Goal: Download file/media

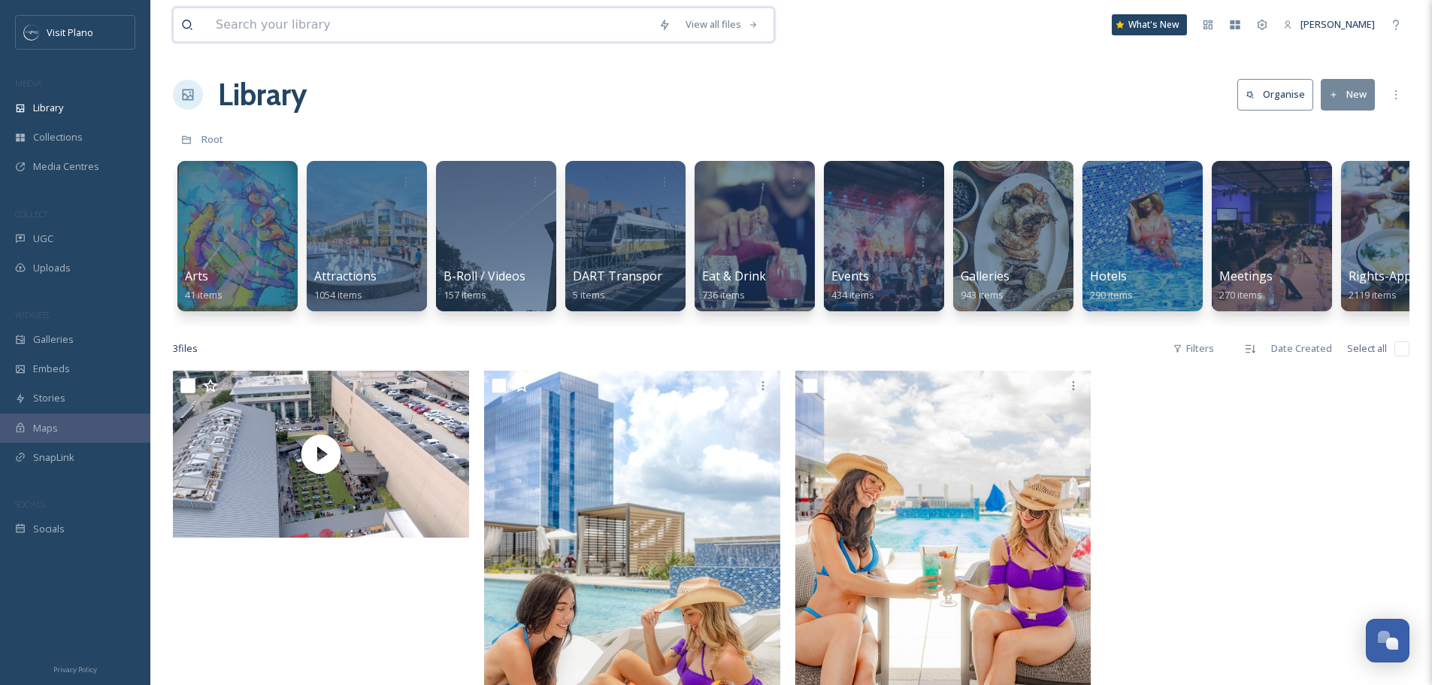
click at [268, 31] on input at bounding box center [429, 24] width 443 height 33
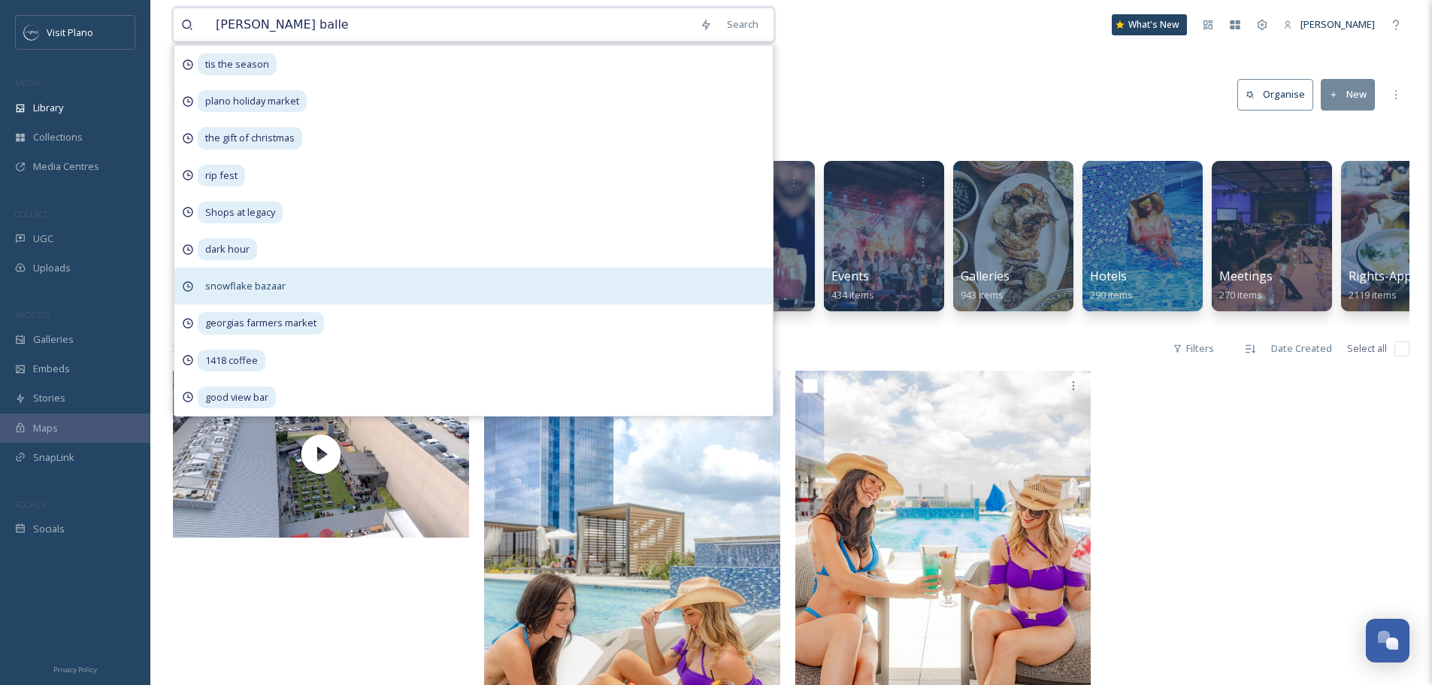
type input "[PERSON_NAME] ballet"
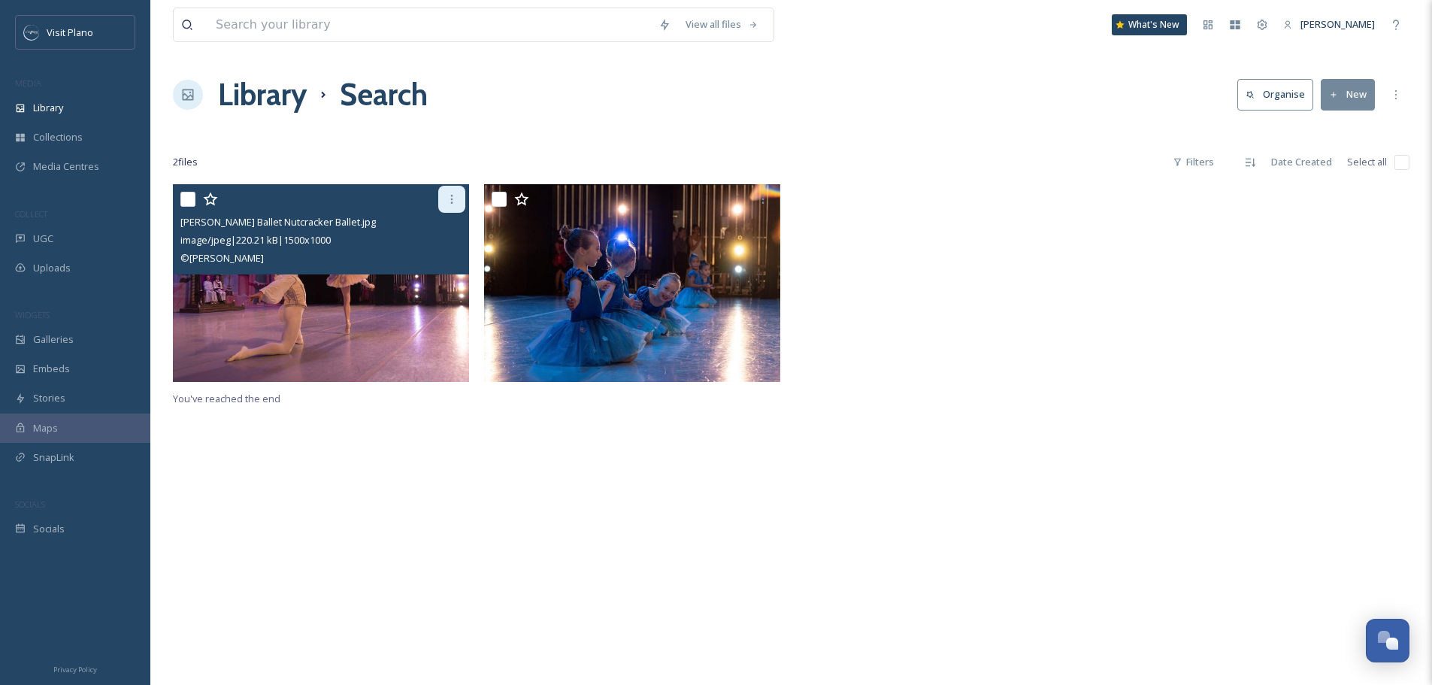
click at [449, 201] on icon at bounding box center [452, 199] width 12 height 12
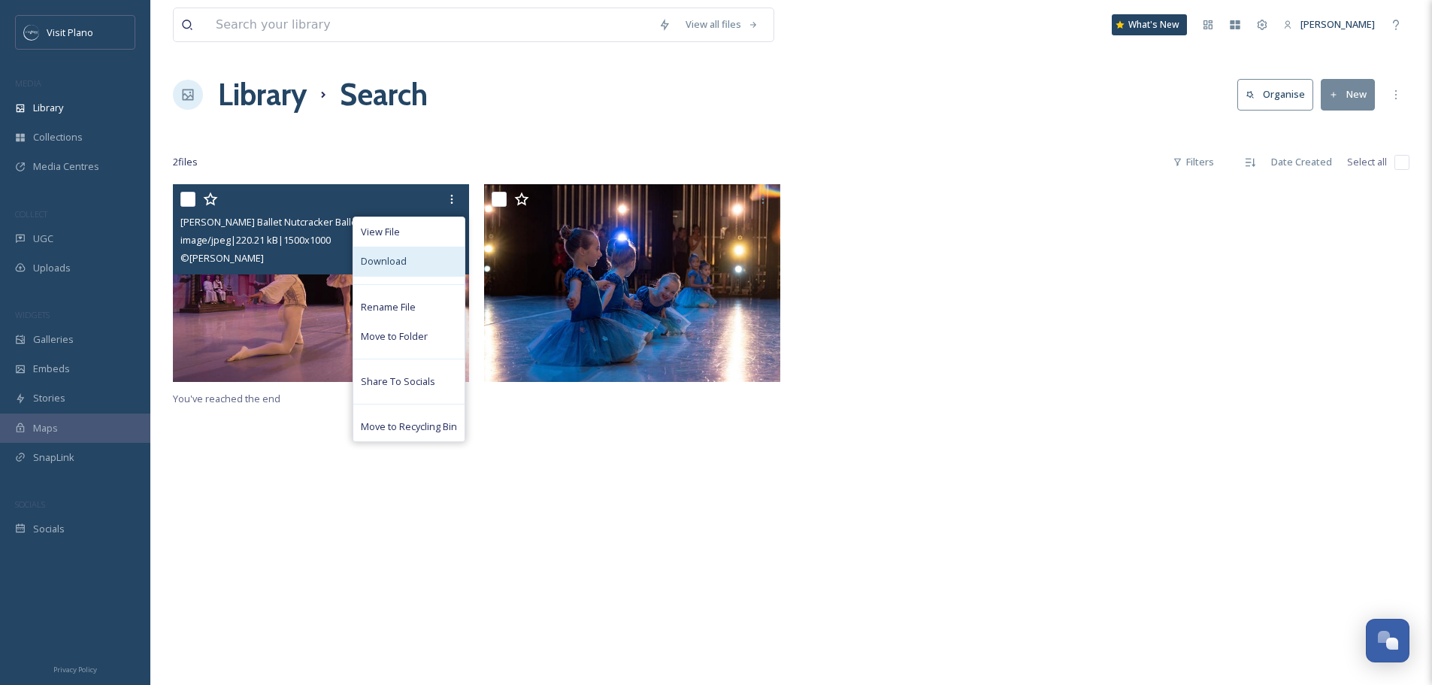
click at [410, 267] on div "Download" at bounding box center [408, 261] width 111 height 29
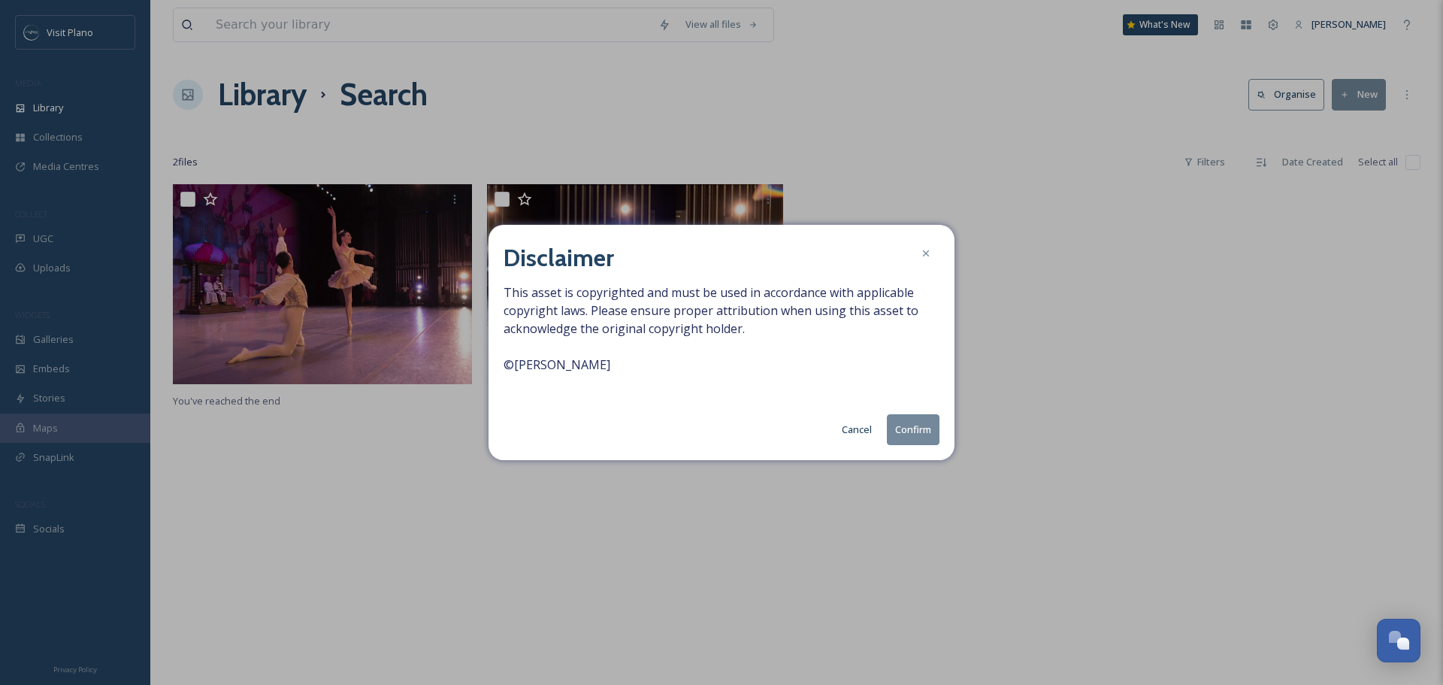
click at [850, 431] on button "Cancel" at bounding box center [856, 429] width 45 height 29
